Goal: Obtain resource: Download file/media

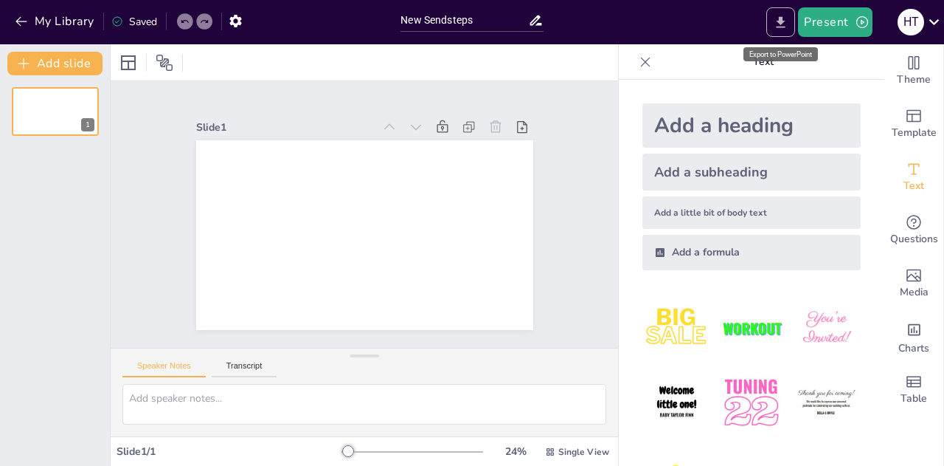
click at [782, 23] on icon "Export to PowerPoint" at bounding box center [781, 21] width 9 height 11
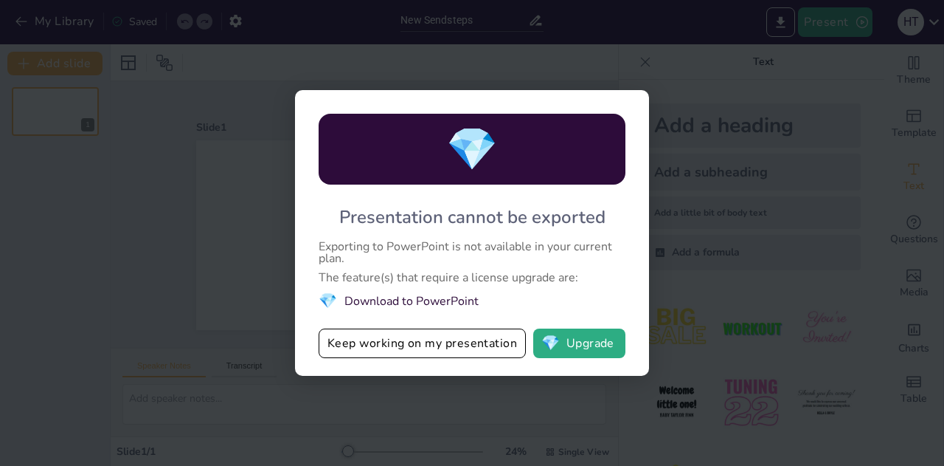
click at [387, 299] on li "💎 Download to PowerPoint" at bounding box center [472, 301] width 307 height 20
click at [675, 219] on div "💎 Presentation cannot be exported Exporting to PowerPoint is not available in y…" at bounding box center [472, 233] width 944 height 466
click at [675, 65] on div "💎 Presentation cannot be exported Exporting to PowerPoint is not available in y…" at bounding box center [472, 233] width 944 height 466
click at [555, 348] on span "💎" at bounding box center [551, 343] width 18 height 15
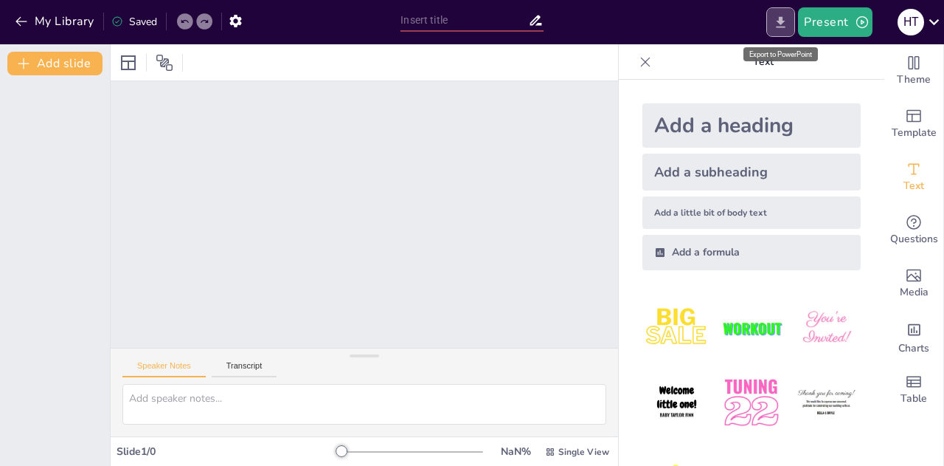
click at [779, 18] on icon "Export to PowerPoint" at bounding box center [780, 22] width 15 height 15
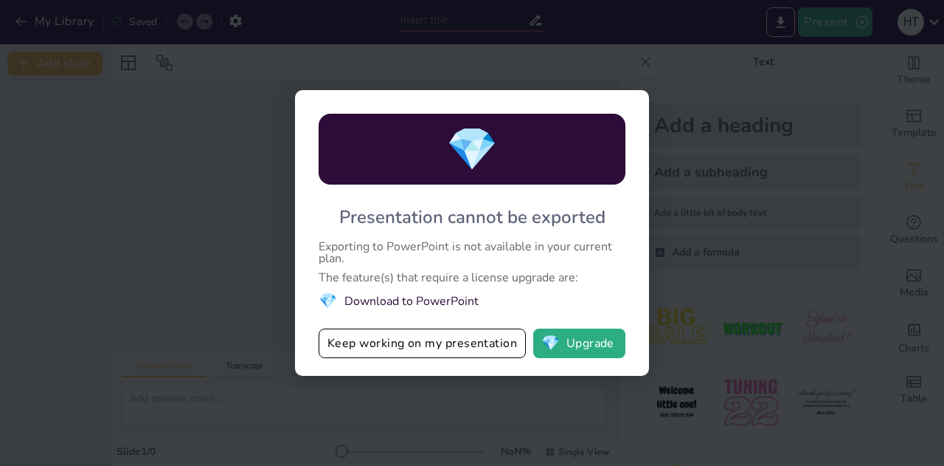
click at [702, 91] on div "💎 Presentation cannot be exported Exporting to PowerPoint is not available in y…" at bounding box center [472, 233] width 944 height 466
click at [633, 64] on div "💎 Presentation cannot be exported Exporting to PowerPoint is not available in y…" at bounding box center [472, 233] width 944 height 466
click at [327, 300] on span "💎" at bounding box center [328, 301] width 18 height 20
click at [176, 194] on div "💎 Presentation cannot be exported Exporting to PowerPoint is not available in y…" at bounding box center [472, 233] width 944 height 466
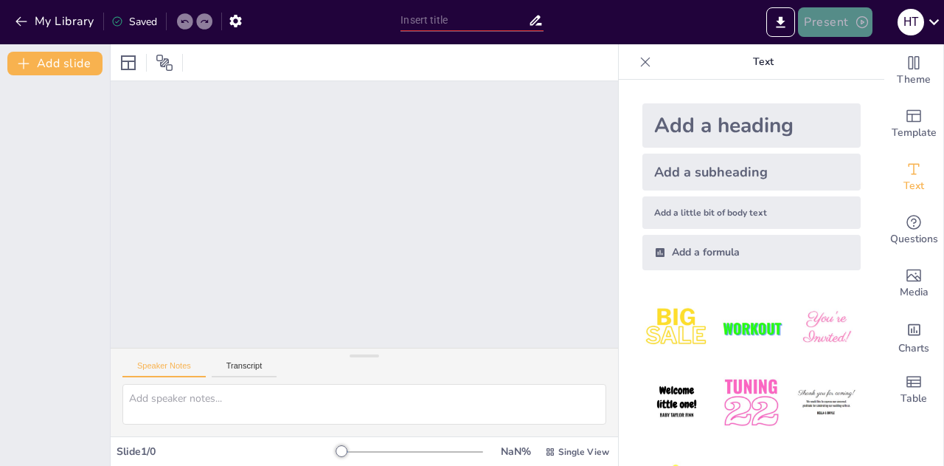
click at [837, 24] on button "Present" at bounding box center [835, 22] width 74 height 30
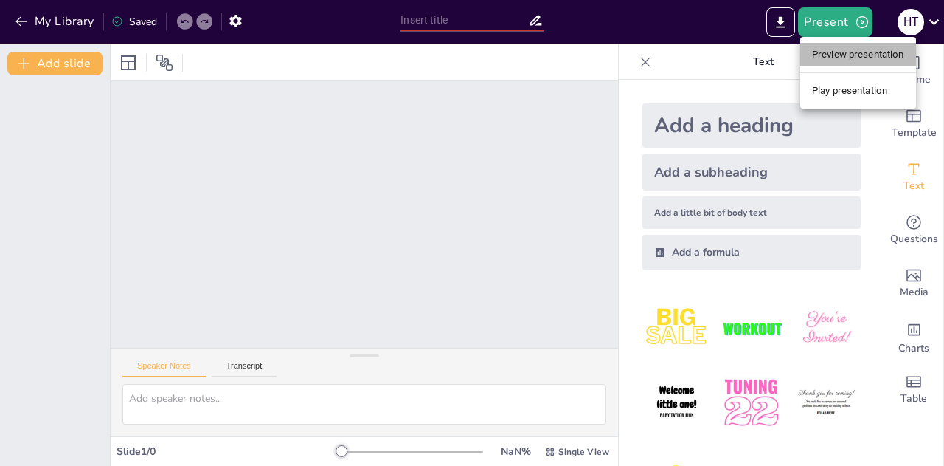
click at [843, 52] on li "Preview presentation" at bounding box center [859, 55] width 116 height 24
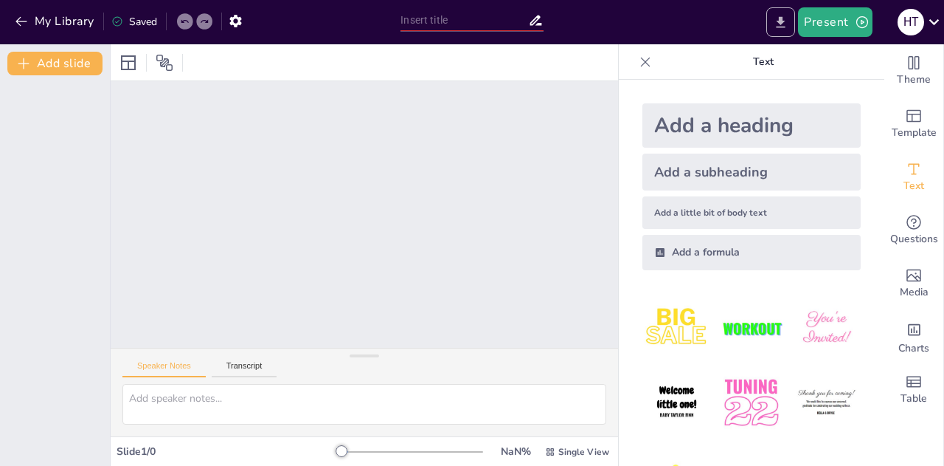
click at [784, 23] on icon "Export to PowerPoint" at bounding box center [780, 22] width 15 height 15
